Goal: Information Seeking & Learning: Learn about a topic

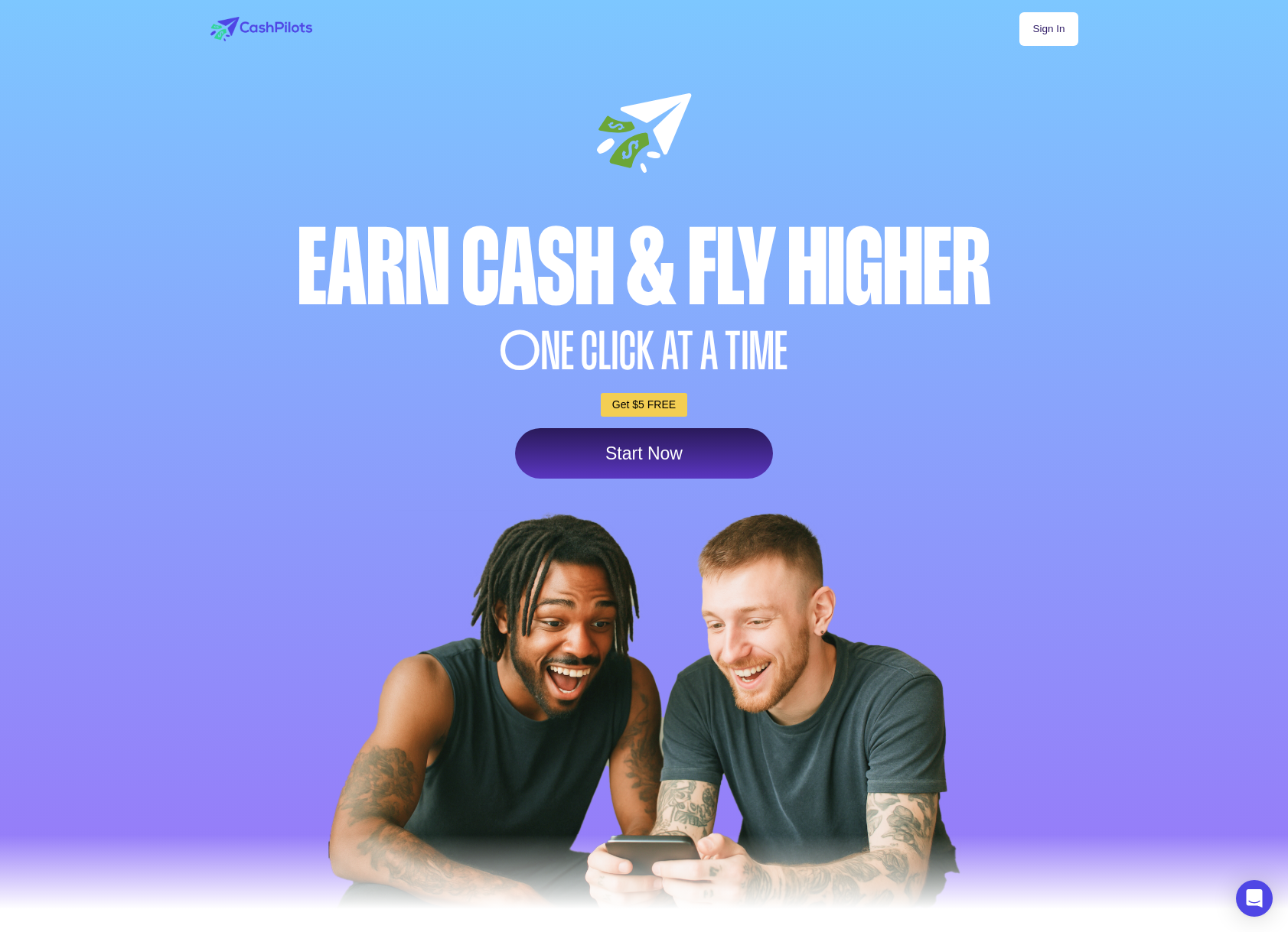
click at [1059, 33] on link "Sign In" at bounding box center [1049, 29] width 58 height 34
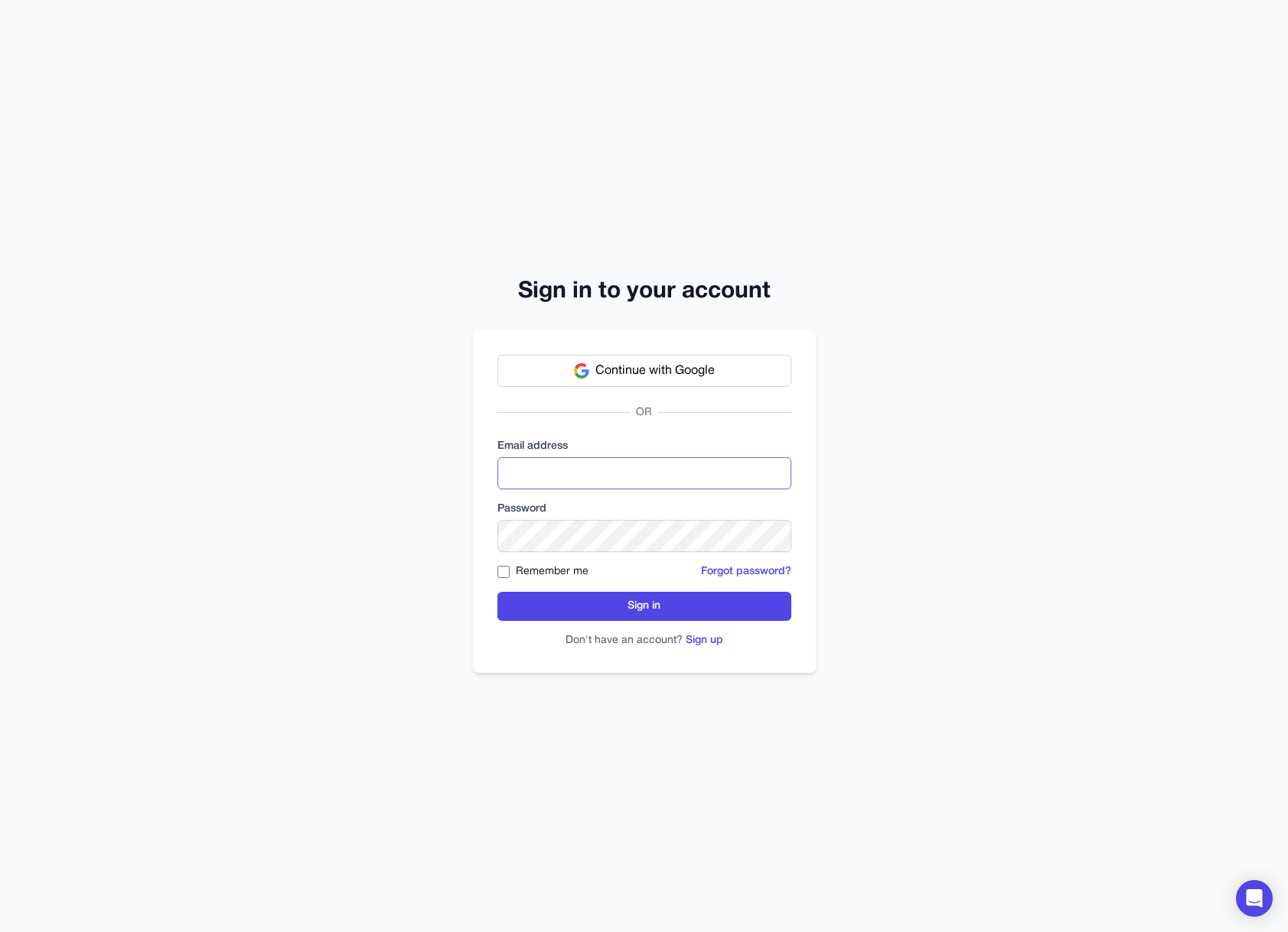
click at [621, 477] on input "email" at bounding box center [644, 474] width 294 height 32
click at [660, 355] on button "Continue with Google" at bounding box center [644, 371] width 294 height 32
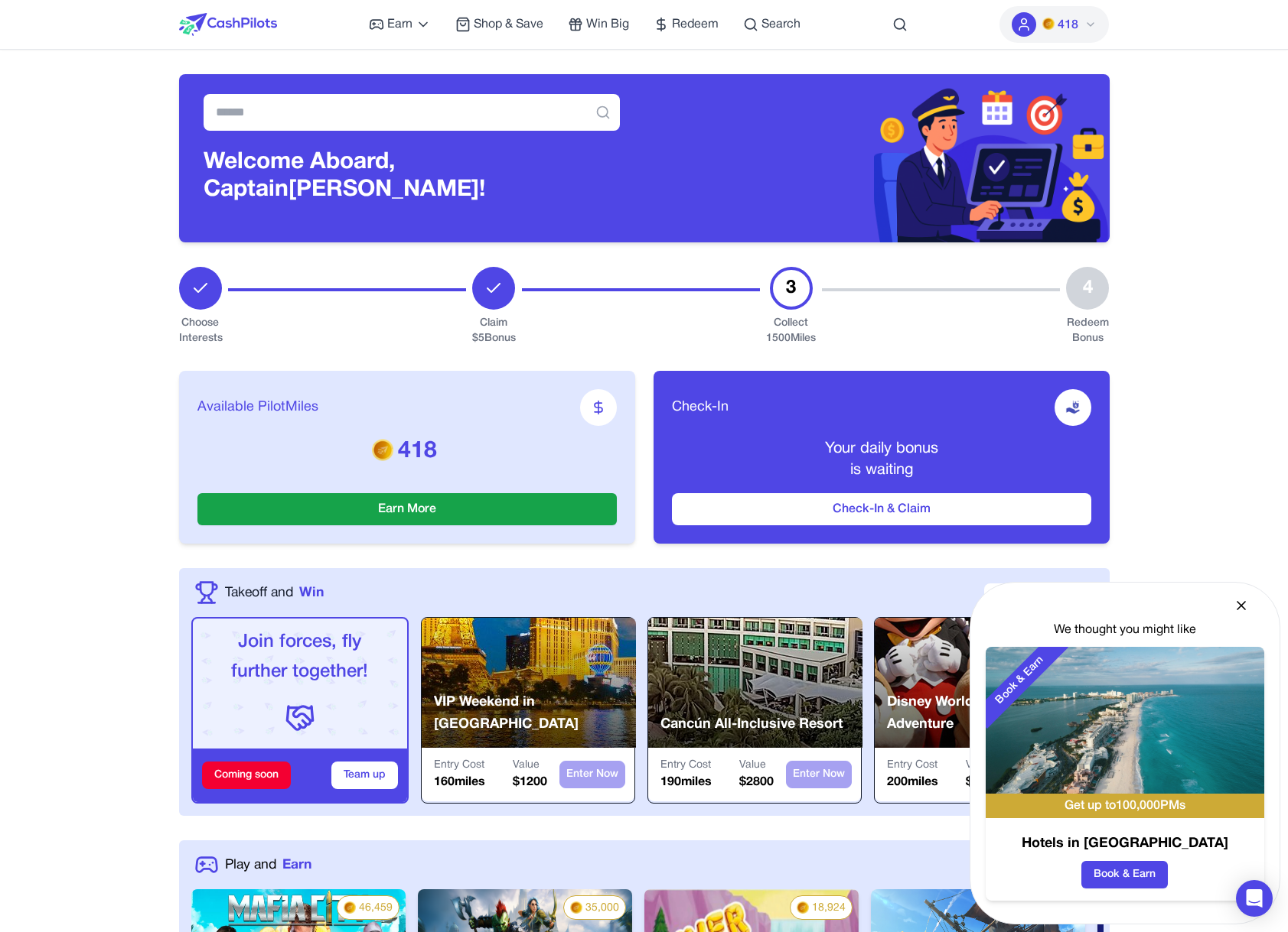
click at [780, 20] on span "Search" at bounding box center [781, 24] width 39 height 19
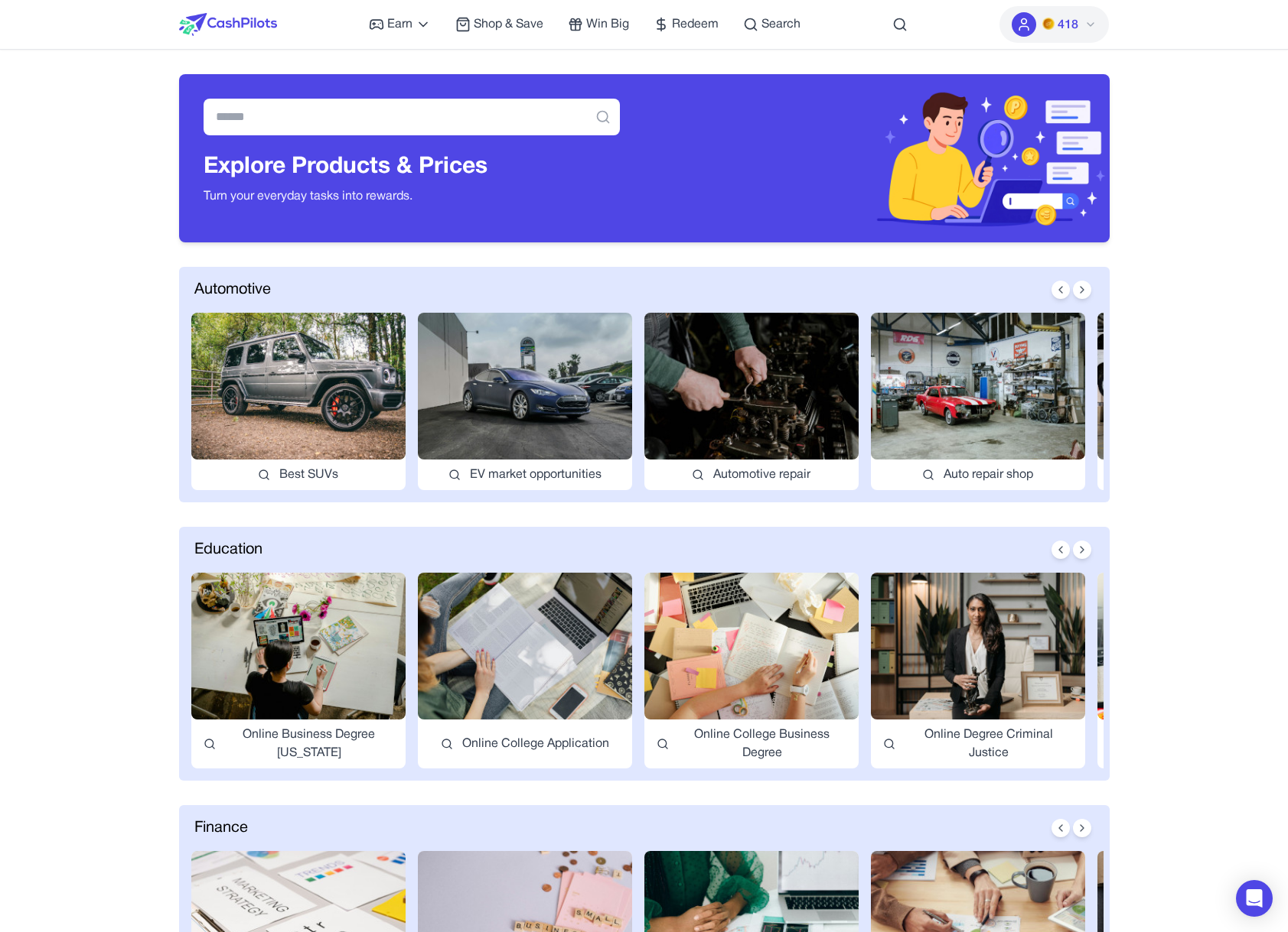
click at [342, 418] on img at bounding box center [298, 386] width 214 height 147
